Goal: Find specific page/section: Find specific page/section

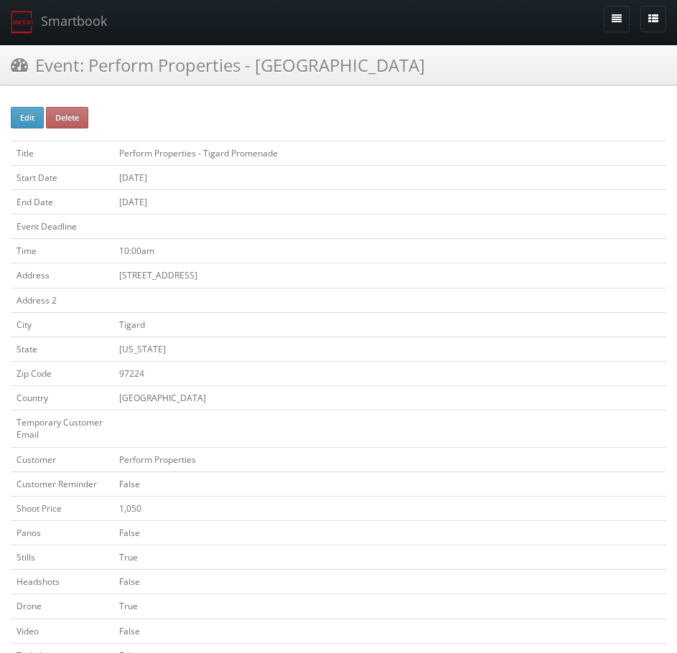
click at [132, 67] on h3 "Event: Perform Properties - [GEOGRAPHIC_DATA]" at bounding box center [218, 64] width 414 height 25
click at [48, 19] on link "Smartbook" at bounding box center [59, 22] width 118 height 45
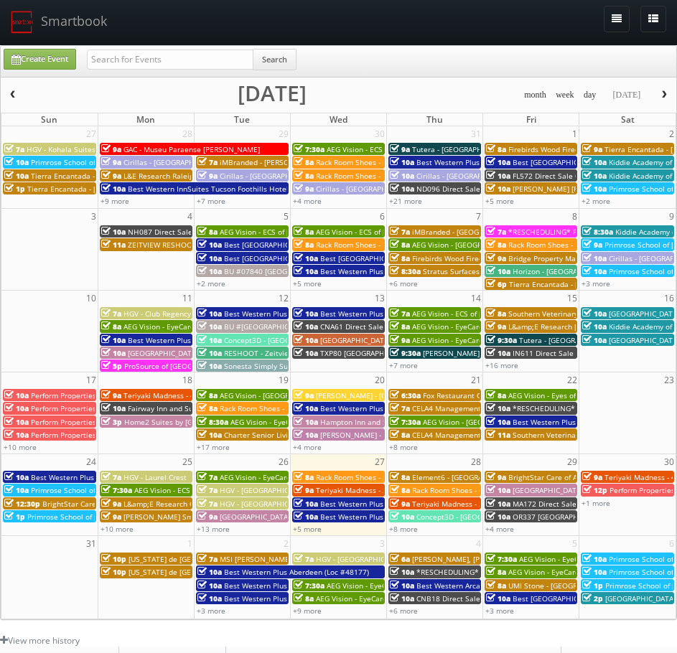
click at [212, 70] on div "Search" at bounding box center [192, 63] width 210 height 28
click at [210, 63] on input "text" at bounding box center [170, 60] width 167 height 20
paste input "Wilsonville Old Town Square"
type input "Wilsonville Old Town Square"
click at [263, 67] on button "Search" at bounding box center [275, 60] width 44 height 22
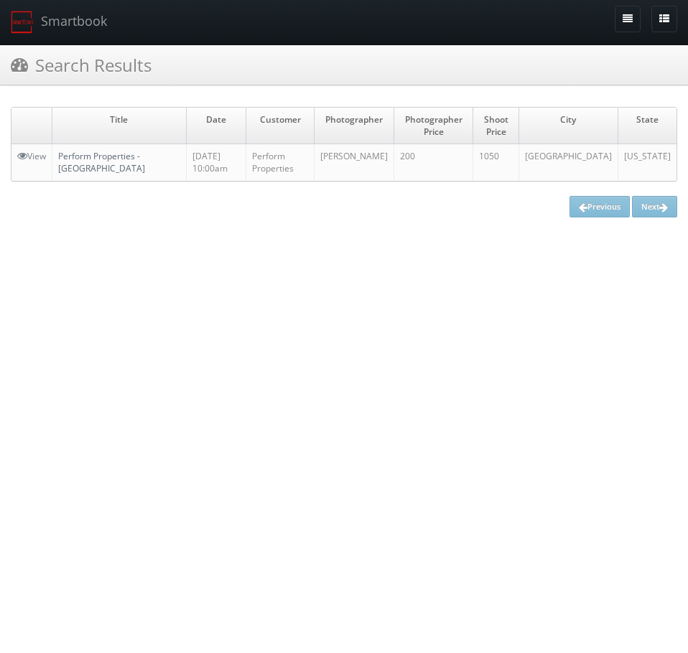
click at [118, 156] on link "Perform Properties - [GEOGRAPHIC_DATA]" at bounding box center [101, 162] width 87 height 24
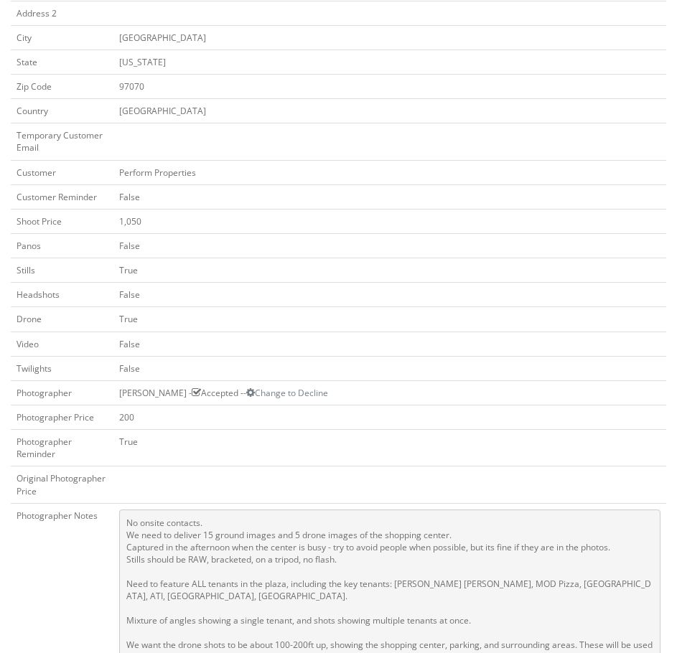
scroll to position [359, 0]
